Goal: Communication & Community: Answer question/provide support

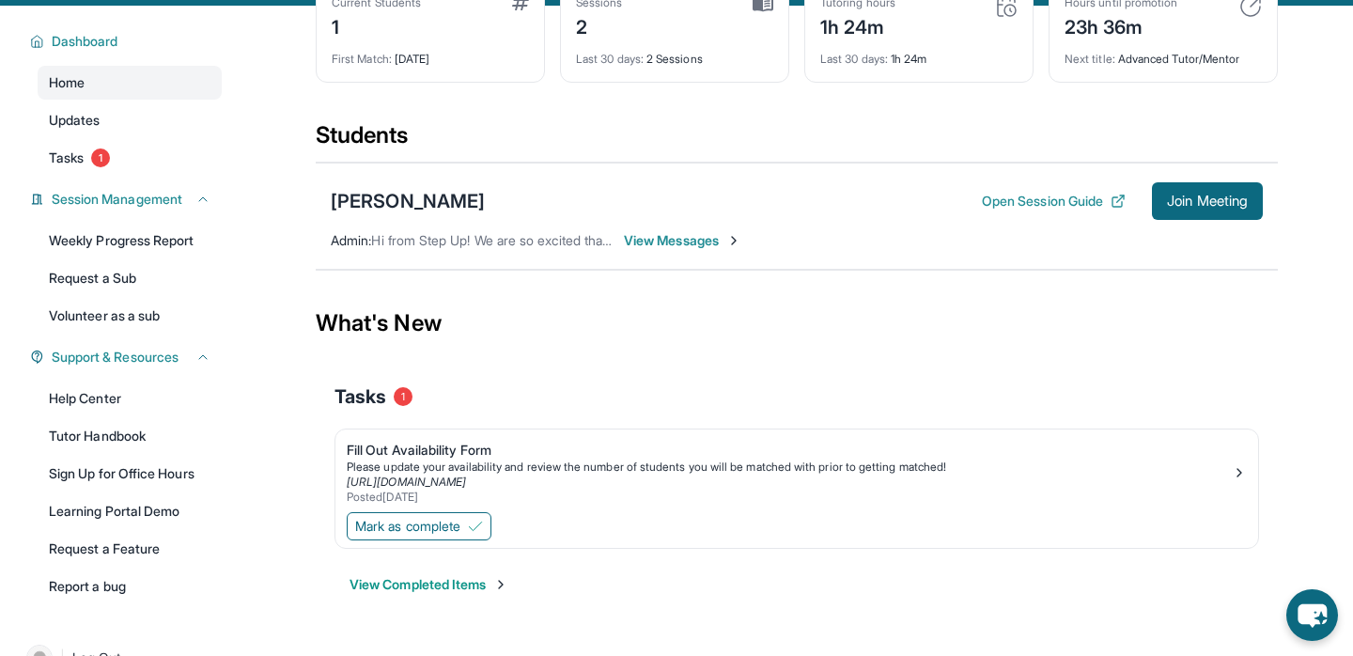
scroll to position [171, 0]
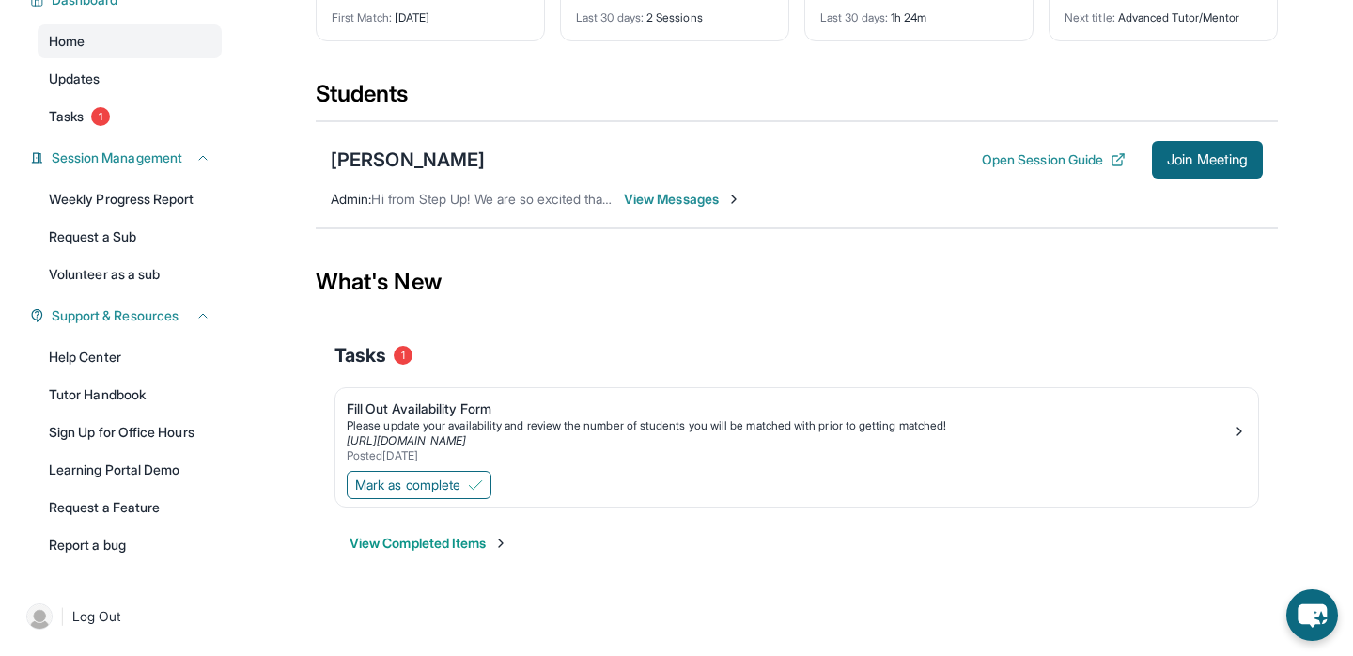
click at [673, 205] on span "View Messages" at bounding box center [682, 199] width 117 height 19
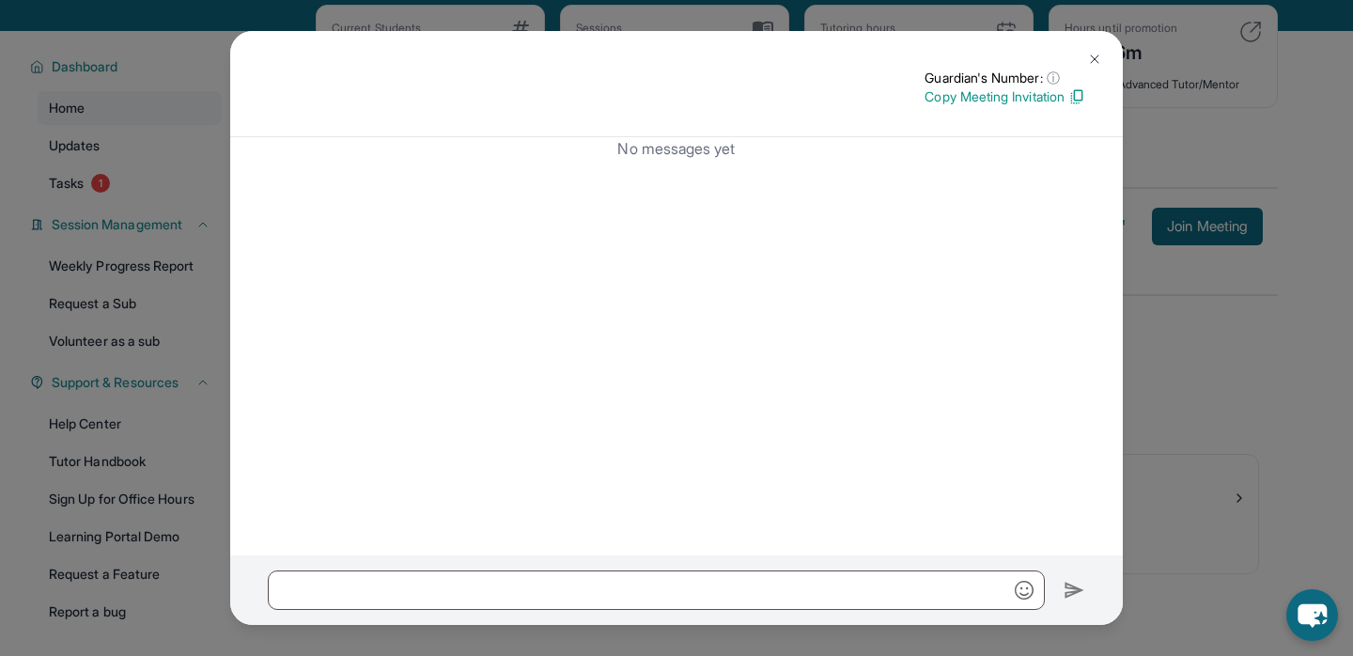
scroll to position [0, 0]
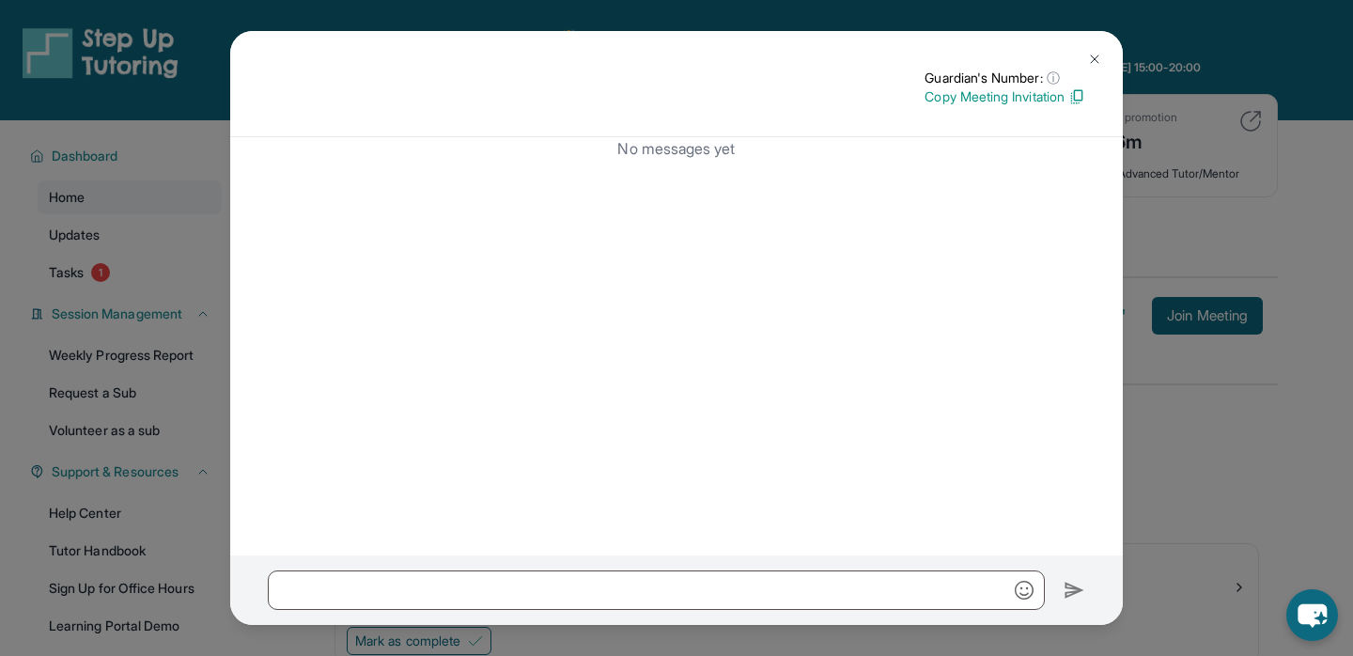
click at [1094, 58] on img at bounding box center [1094, 59] width 15 height 15
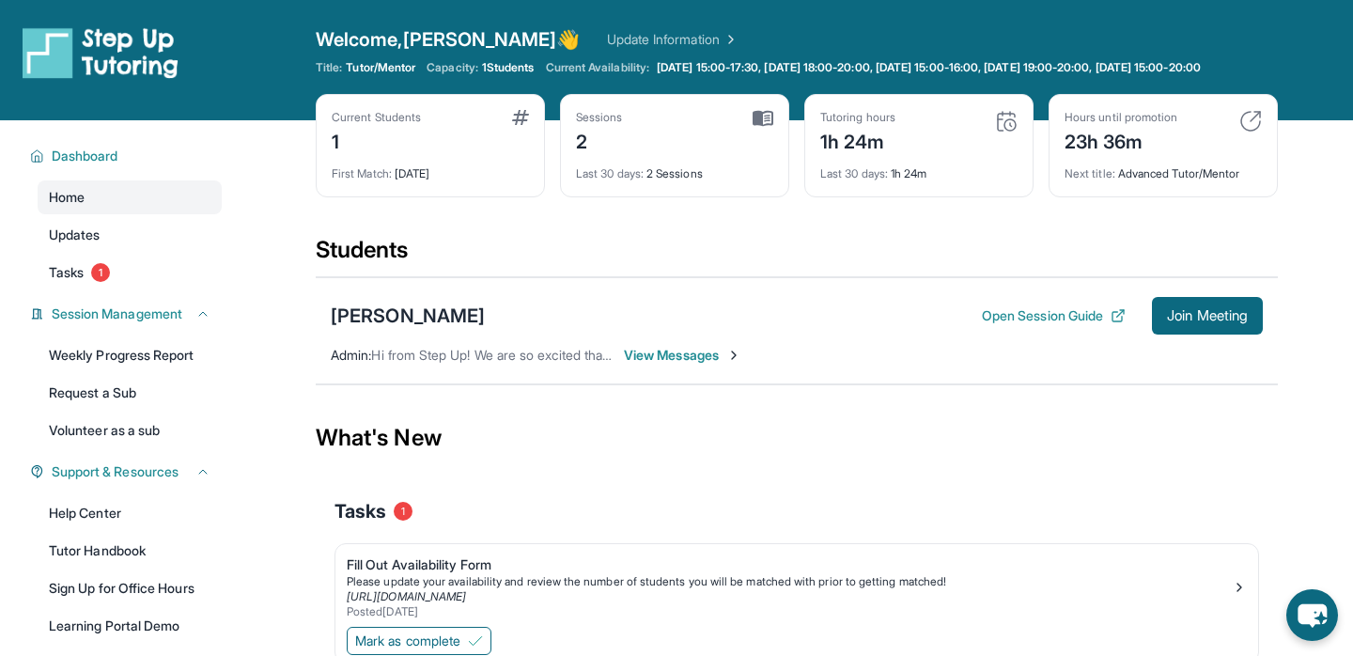
click at [724, 296] on div "Dan Huynh Open Session Guide Join Meeting Admin : Hi from Step Up! We are so ex…" at bounding box center [797, 330] width 962 height 107
click at [1243, 132] on img at bounding box center [1250, 121] width 23 height 23
